Goal: Information Seeking & Learning: Learn about a topic

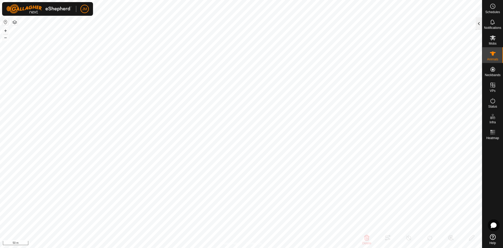
click at [478, 26] on div at bounding box center [479, 23] width 6 height 13
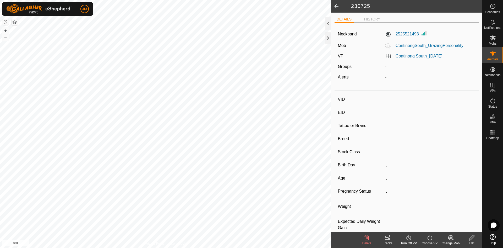
type input "21367"
type input "-"
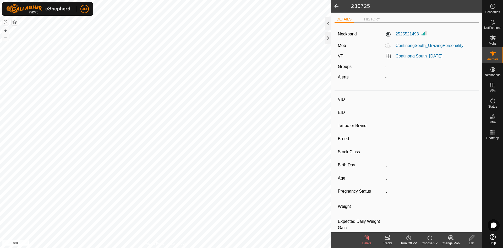
type input "-"
type input "240030"
type input "-"
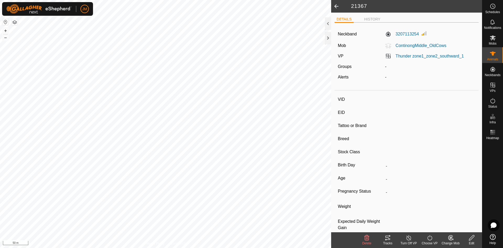
type input "-"
type input "240036"
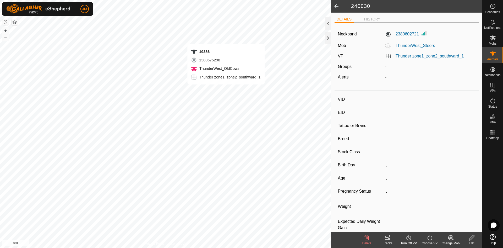
type input "-"
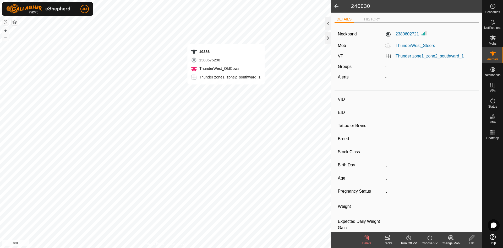
type input "-"
type input "19386"
type input "-"
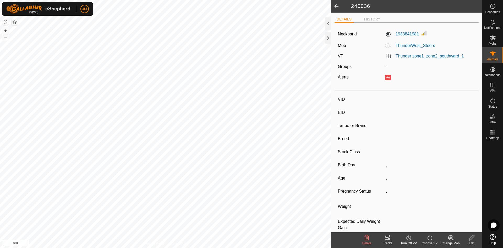
type input "-"
type input "240188"
type input "-"
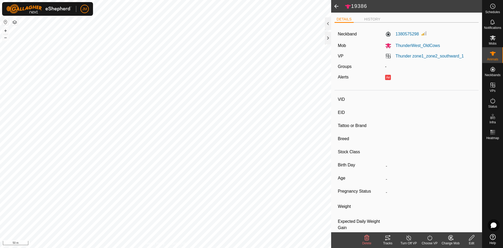
type input "-"
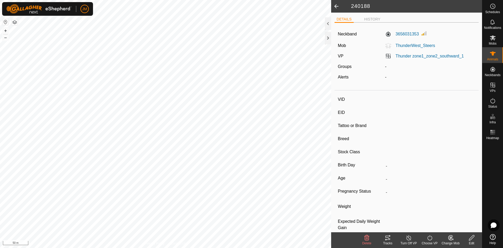
type input "240036"
type input "-"
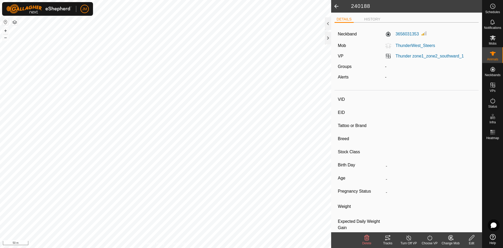
type input "-"
type input "240030"
type input "-"
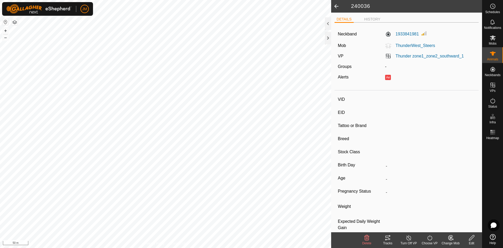
type input "-"
click at [401, 57] on link "Thunder zone1_zone2_southward_1" at bounding box center [430, 56] width 68 height 4
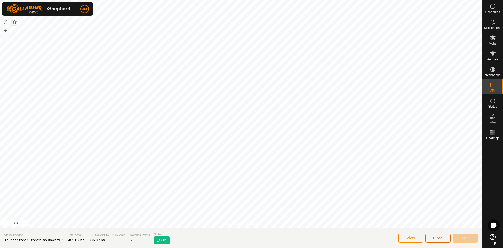
click at [441, 238] on span "Close" at bounding box center [438, 238] width 10 height 4
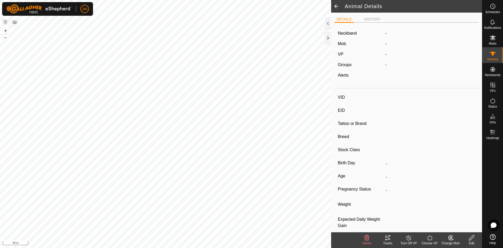
type input "240030"
type input "-"
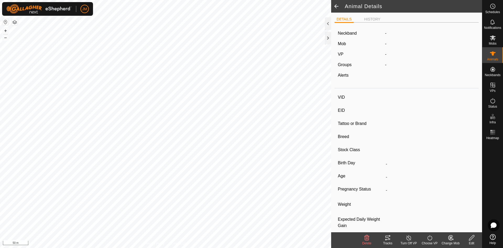
type input "-"
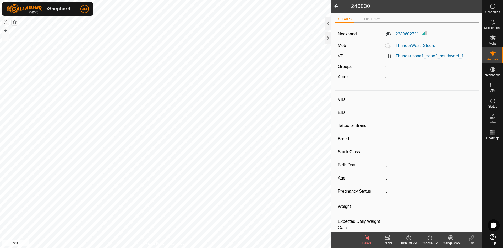
type input "18299"
type input "-"
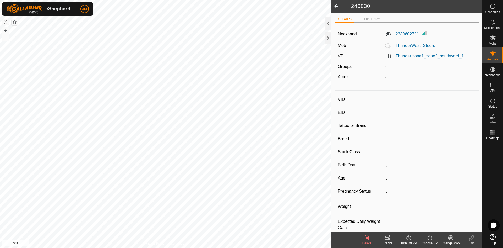
type input "-"
click at [327, 44] on div at bounding box center [328, 38] width 6 height 13
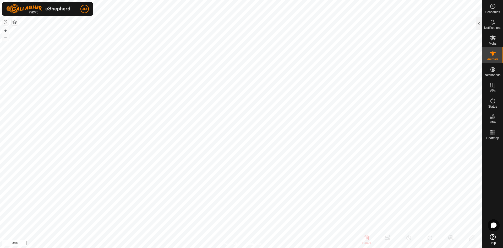
type input "19698"
type input "-"
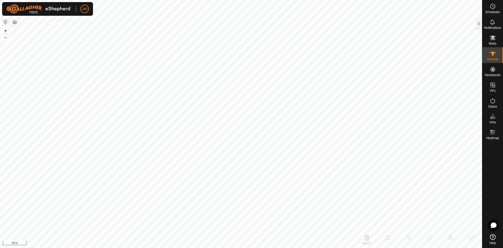
type input "-"
type input "Unknown13"
type input "-"
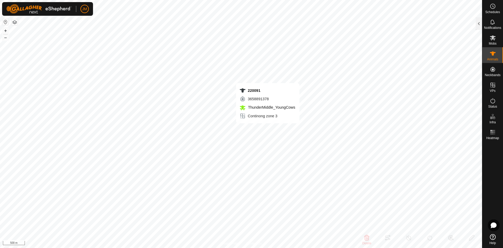
type input "-"
type input "0 kg"
type input "-"
type input "230734"
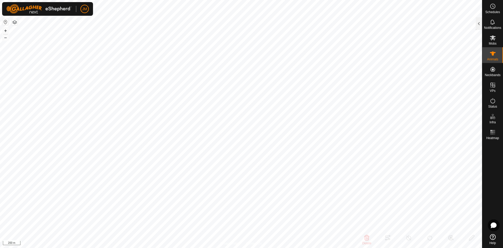
type input "-"
type input "0 kg"
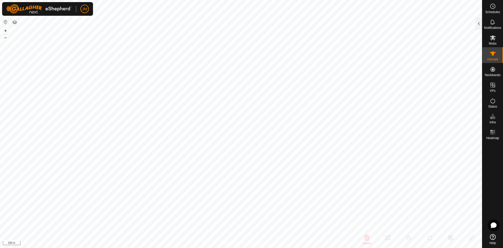
type input "-"
click at [481, 26] on div at bounding box center [479, 23] width 6 height 13
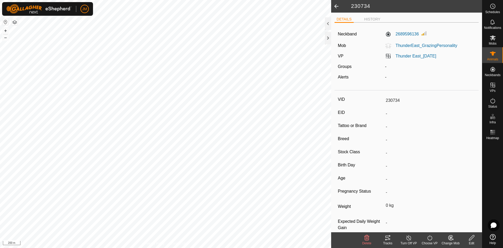
drag, startPoint x: 460, startPoint y: 64, endPoint x: 337, endPoint y: 23, distance: 128.7
click at [337, 23] on div "DETAILS HISTORY Neckband 2689596136 Mob ThunderEast_GrazingPersonality VP Thund…" at bounding box center [406, 122] width 151 height 219
click at [411, 73] on div "Neckband 2689596136 Mob ThunderEast_GrazingPersonality VP Thunder East_[DATE] G…" at bounding box center [407, 57] width 144 height 61
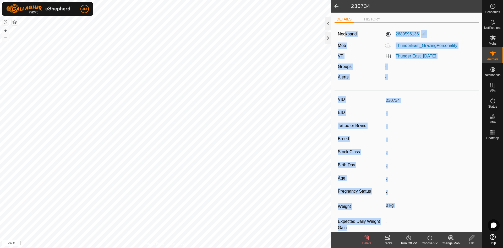
drag, startPoint x: 345, startPoint y: 35, endPoint x: 421, endPoint y: 219, distance: 199.0
click at [421, 219] on article "Neckband 2689596136 Mob ThunderEast_GrazingPersonality VP Thunder East_[DATE] G…" at bounding box center [407, 134] width 144 height 214
click at [398, 146] on div "VID 230734 EID - Tattoo or Brand - Breed - Stock Class - Birth Day - Age - Preg…" at bounding box center [407, 166] width 144 height 148
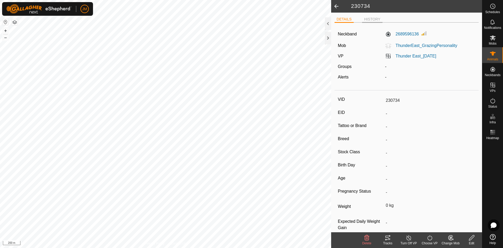
click at [363, 20] on li "HISTORY" at bounding box center [372, 20] width 20 height 6
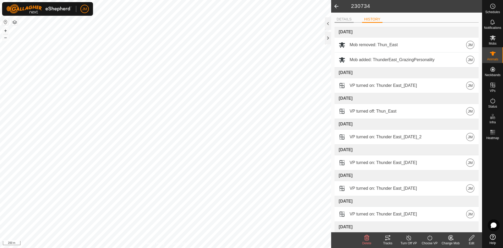
click at [351, 18] on li "DETAILS" at bounding box center [344, 20] width 19 height 6
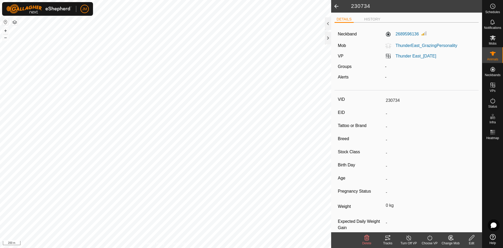
click at [334, 8] on span at bounding box center [336, 6] width 10 height 13
type input "Unknown13"
type input "-"
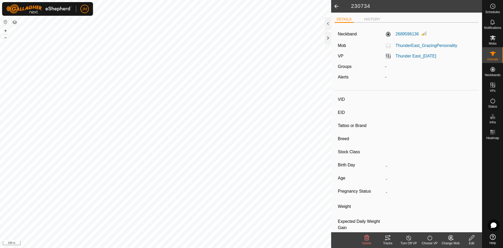
type input "-"
type input "0 kg"
type input "-"
click at [328, 39] on div at bounding box center [328, 38] width 6 height 13
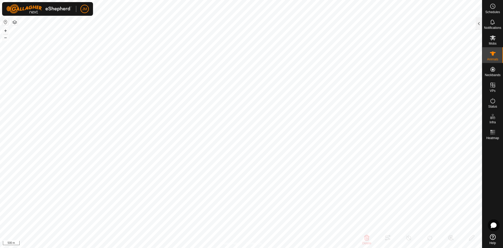
type input "230809"
type input "-"
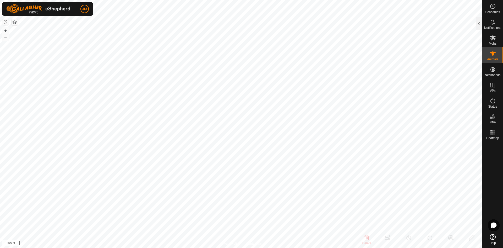
type input "-"
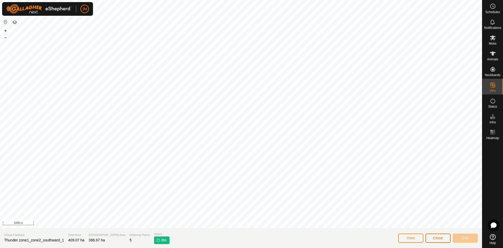
click at [438, 238] on span "Close" at bounding box center [438, 238] width 10 height 4
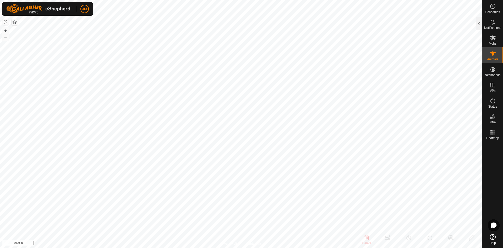
type input "230809"
type input "-"
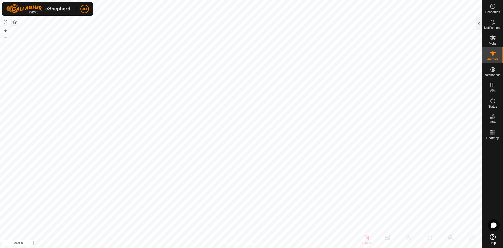
type input "-"
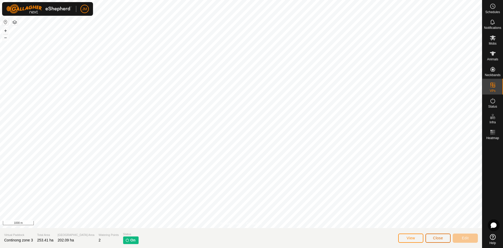
click at [434, 240] on button "Close" at bounding box center [437, 237] width 25 height 9
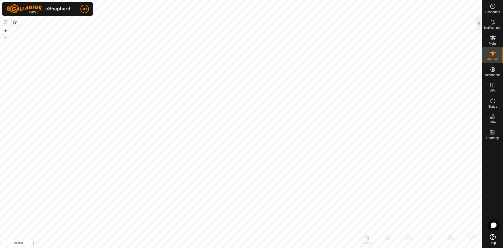
type input "230809"
type input "-"
